Goal: Check status: Check status

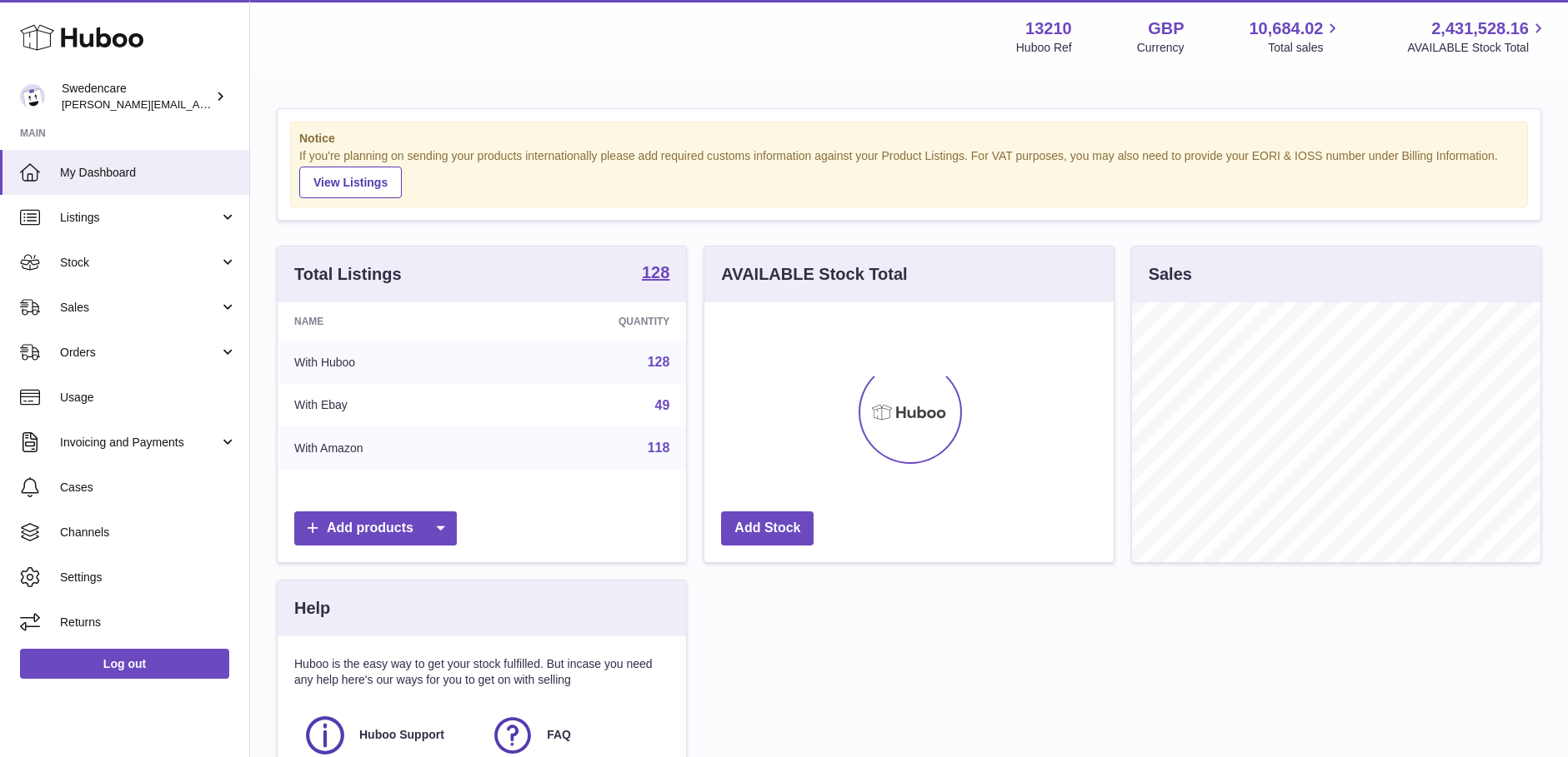
scroll to position [260, 409]
click at [151, 266] on span "Stock" at bounding box center [139, 263] width 159 height 16
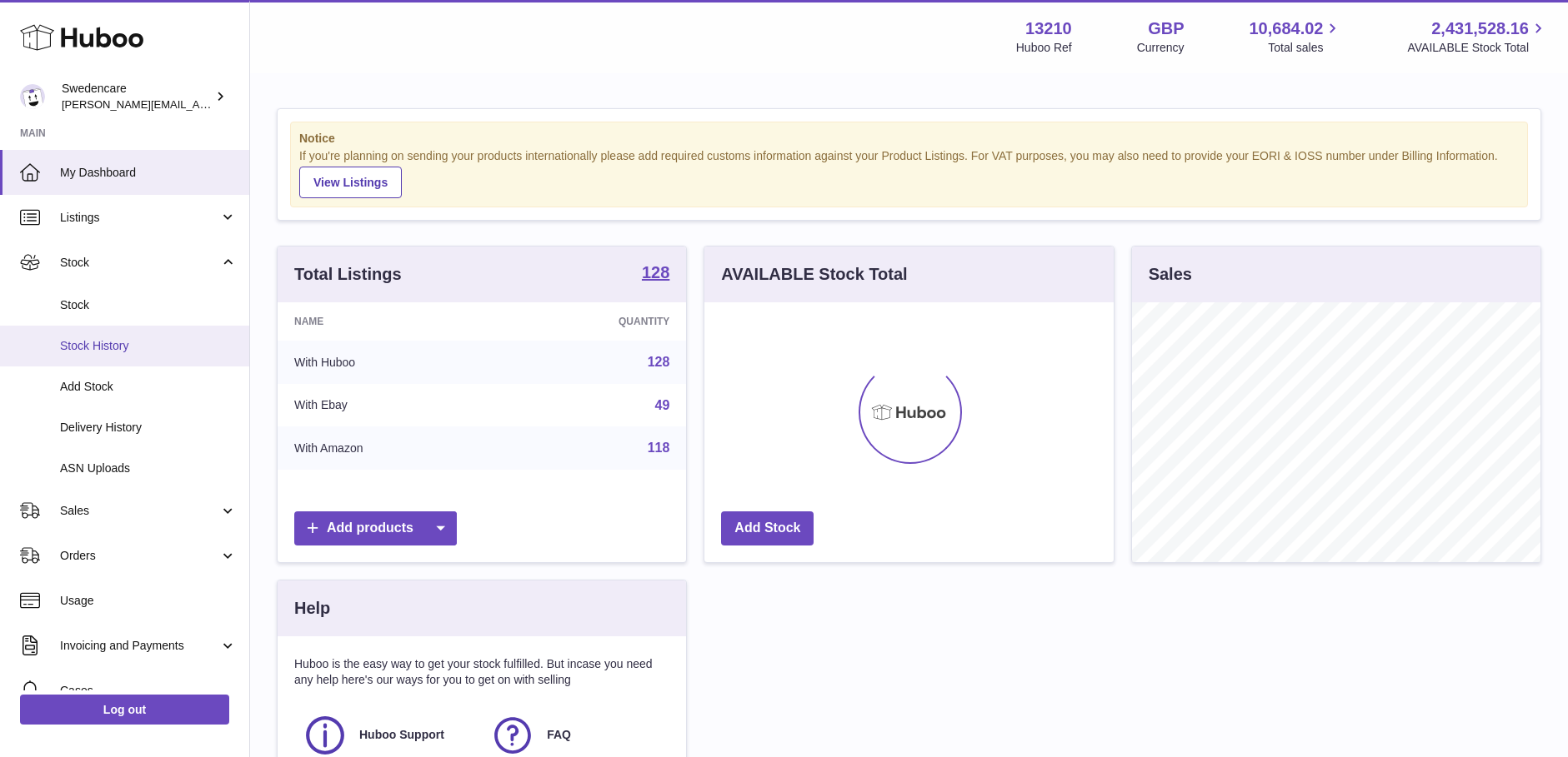
click at [214, 349] on span "Stock History" at bounding box center [148, 346] width 176 height 16
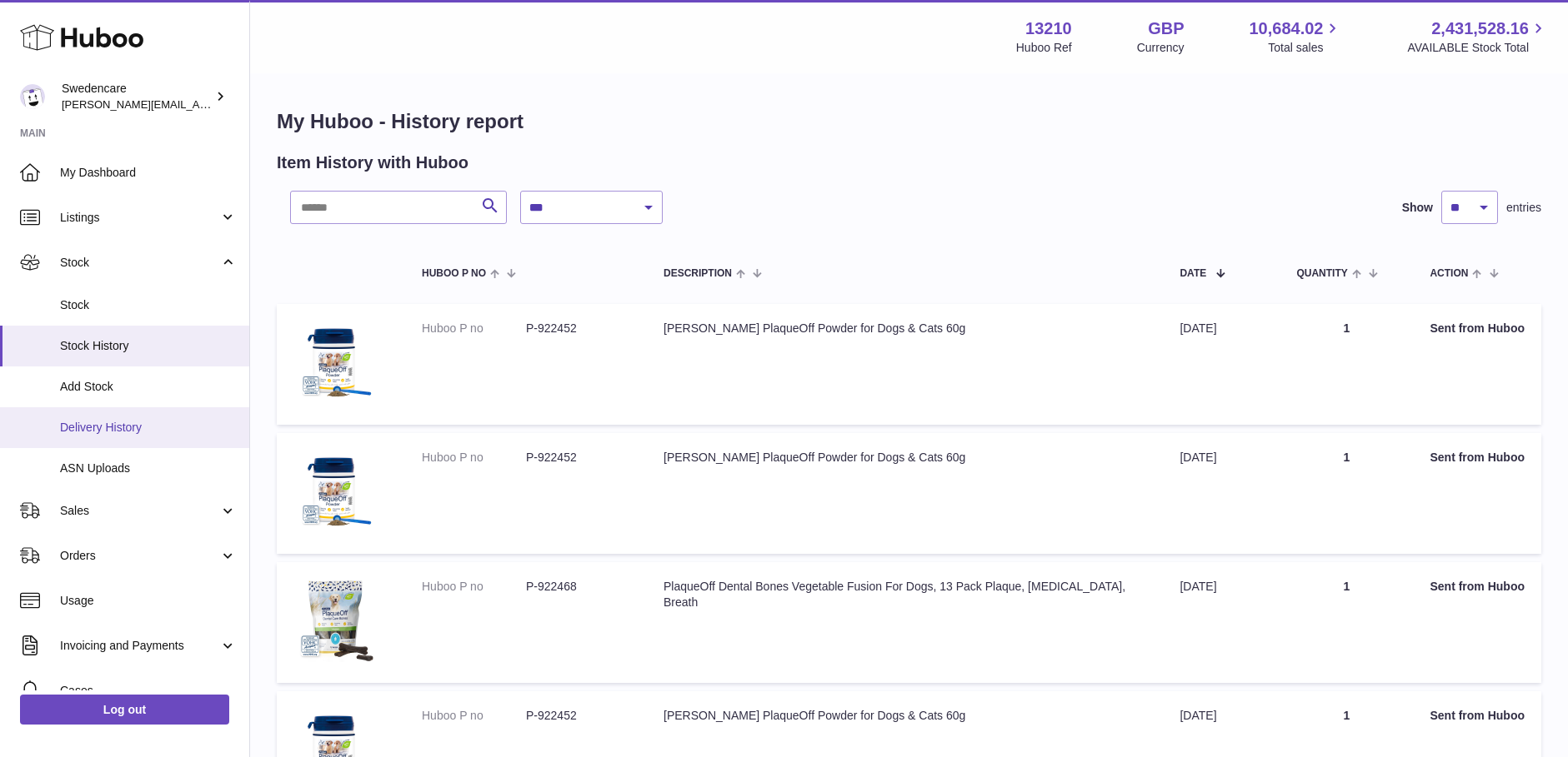
click at [162, 445] on link "Delivery History" at bounding box center [125, 427] width 249 height 41
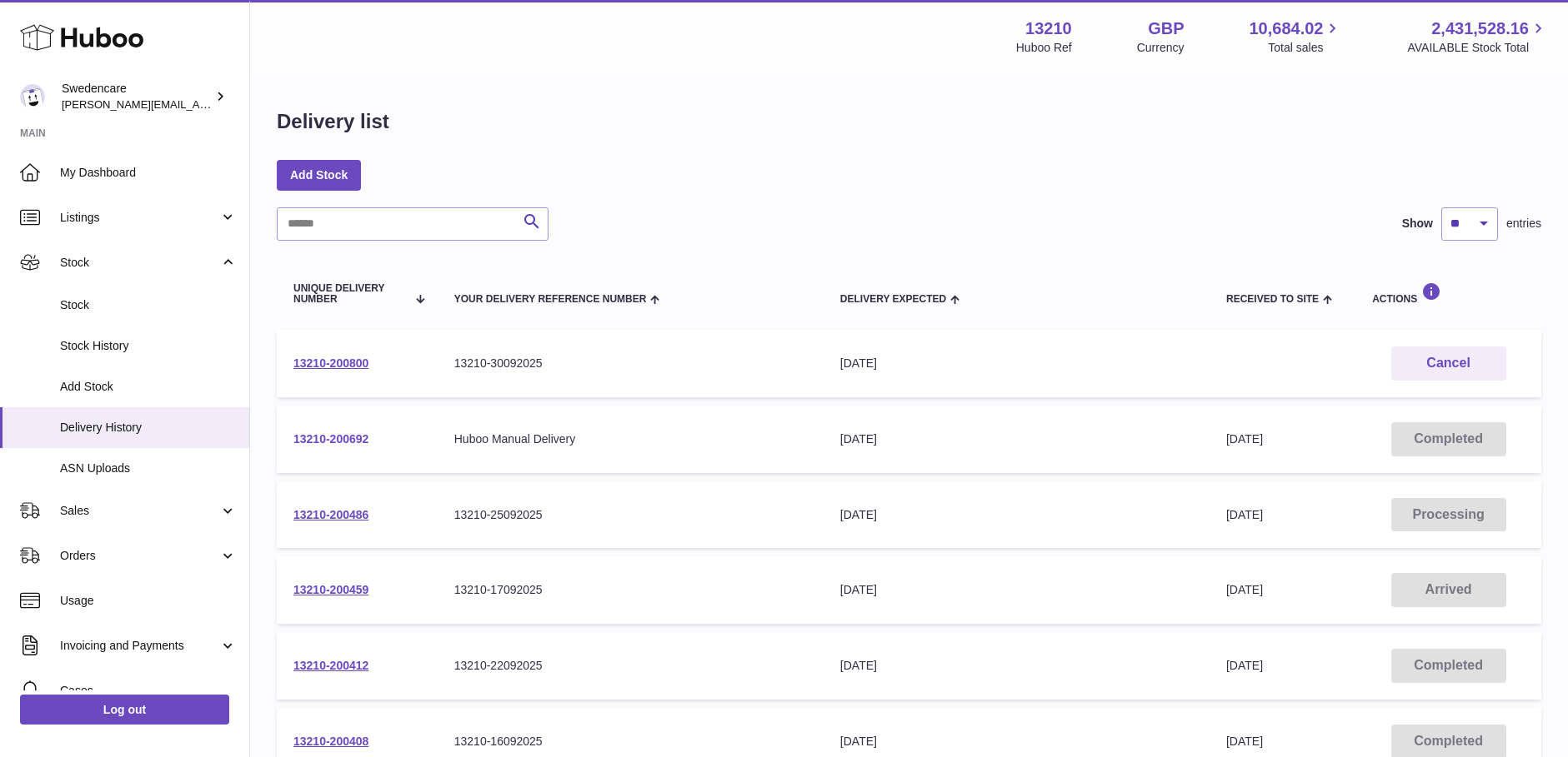
click at [332, 434] on link "13210-200692" at bounding box center [331, 439] width 75 height 13
click at [346, 352] on td "13210-200800" at bounding box center [357, 363] width 161 height 68
click at [346, 366] on link "13210-200800" at bounding box center [331, 362] width 75 height 13
click at [339, 360] on link "13210-200800" at bounding box center [331, 362] width 75 height 13
click at [328, 523] on td "13210-200486" at bounding box center [357, 516] width 161 height 68
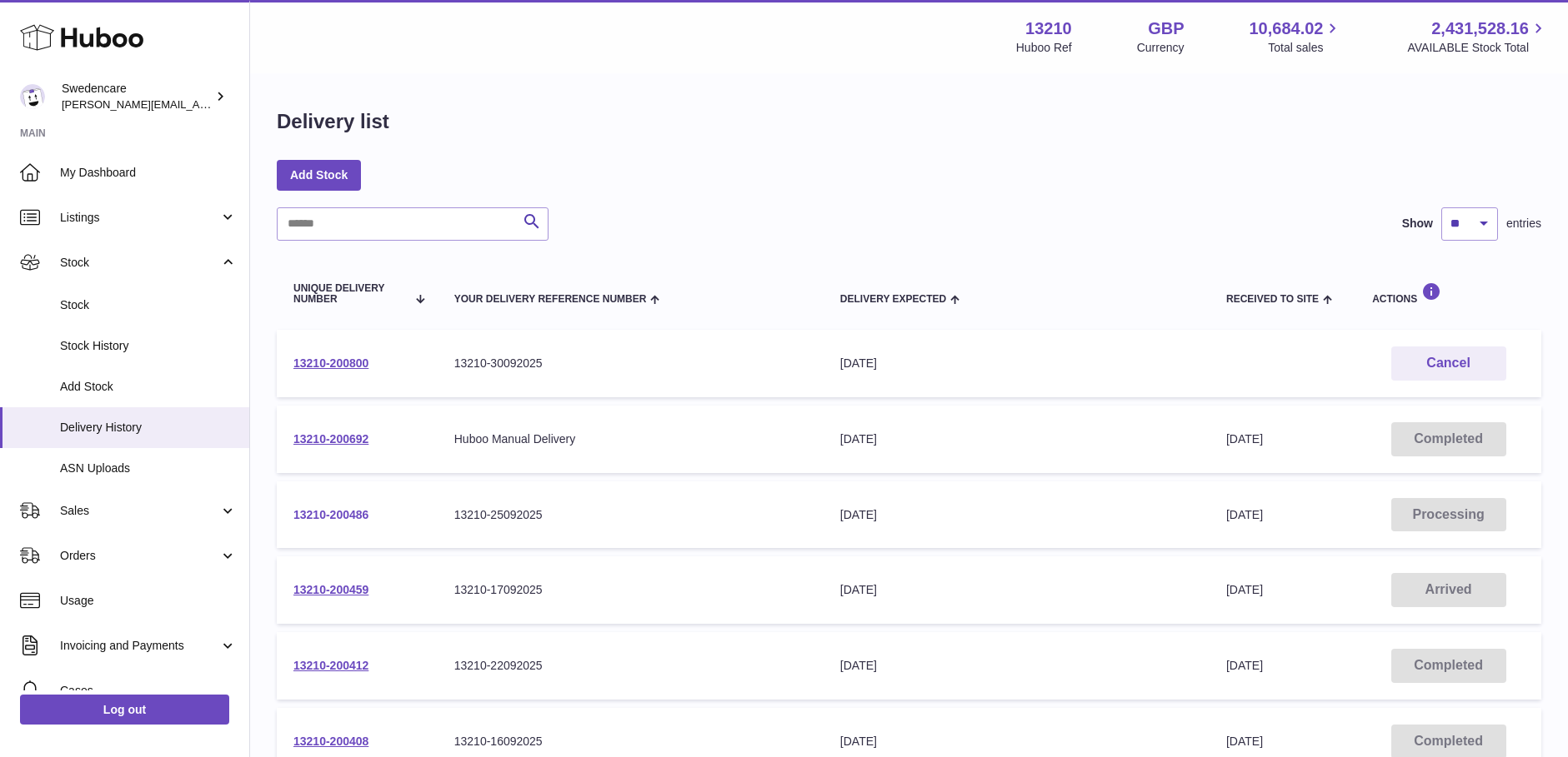
click at [346, 518] on link "13210-200486" at bounding box center [331, 515] width 75 height 13
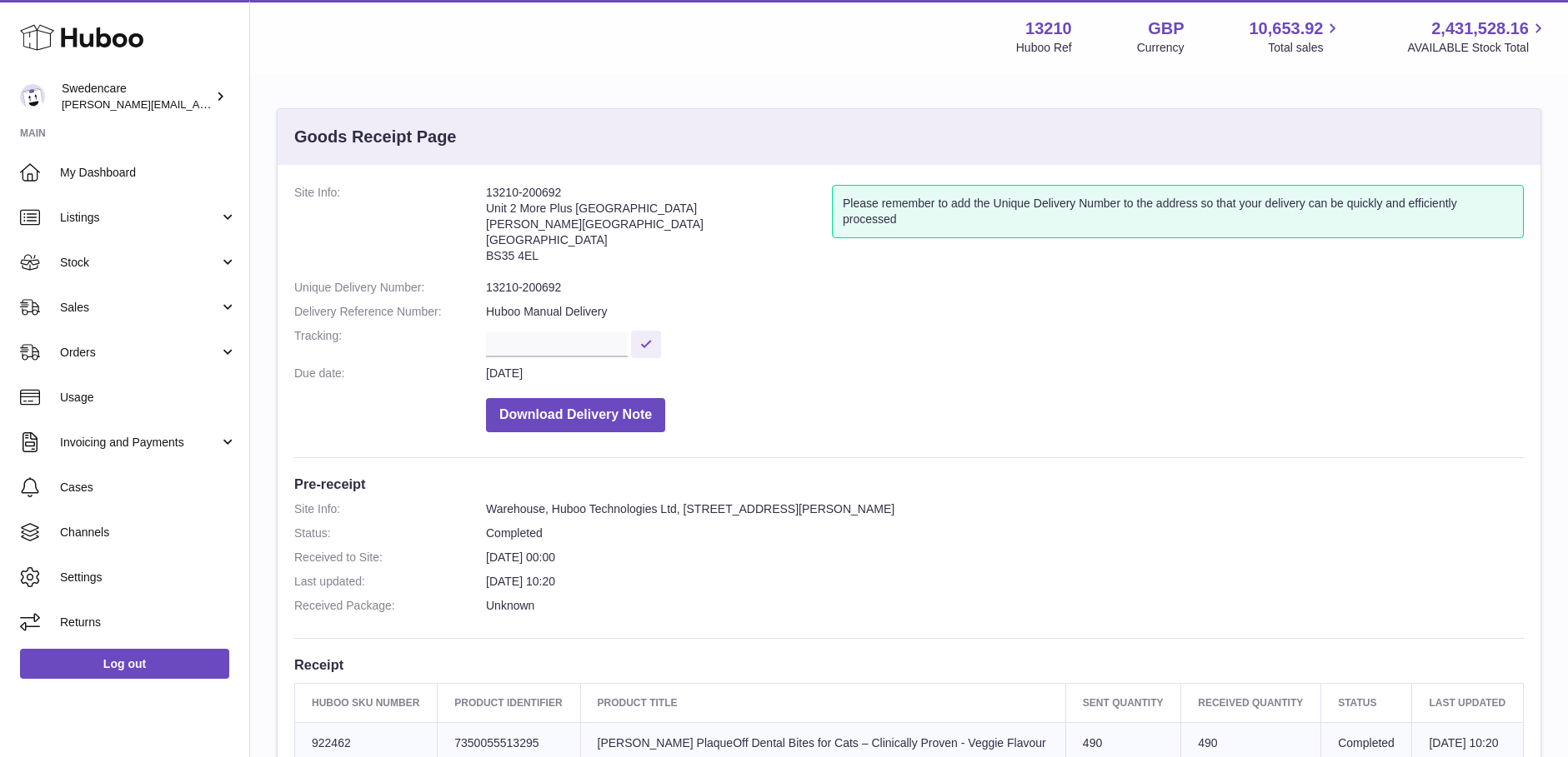
scroll to position [460, 0]
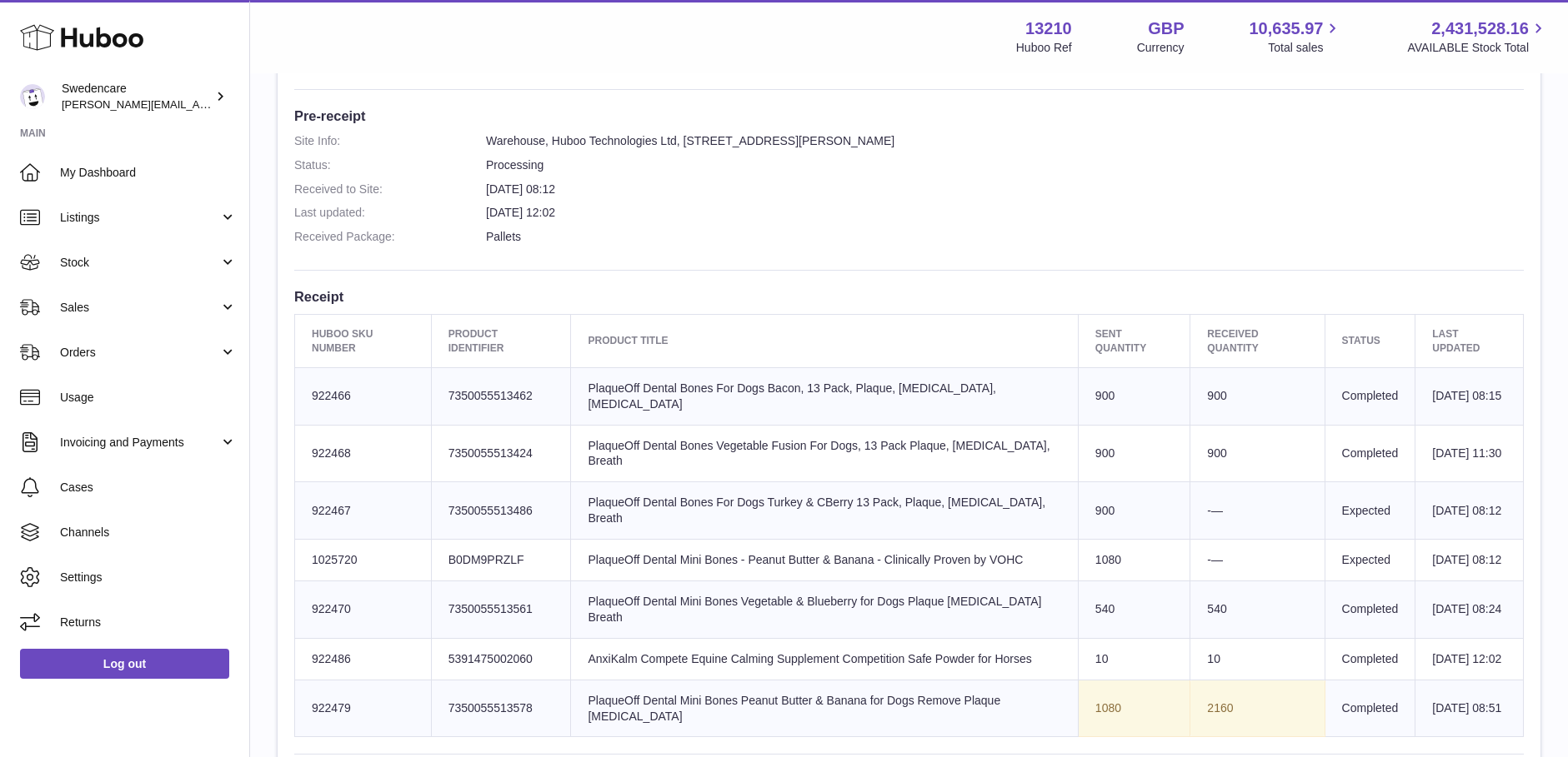
scroll to position [500, 0]
